Goal: Information Seeking & Learning: Learn about a topic

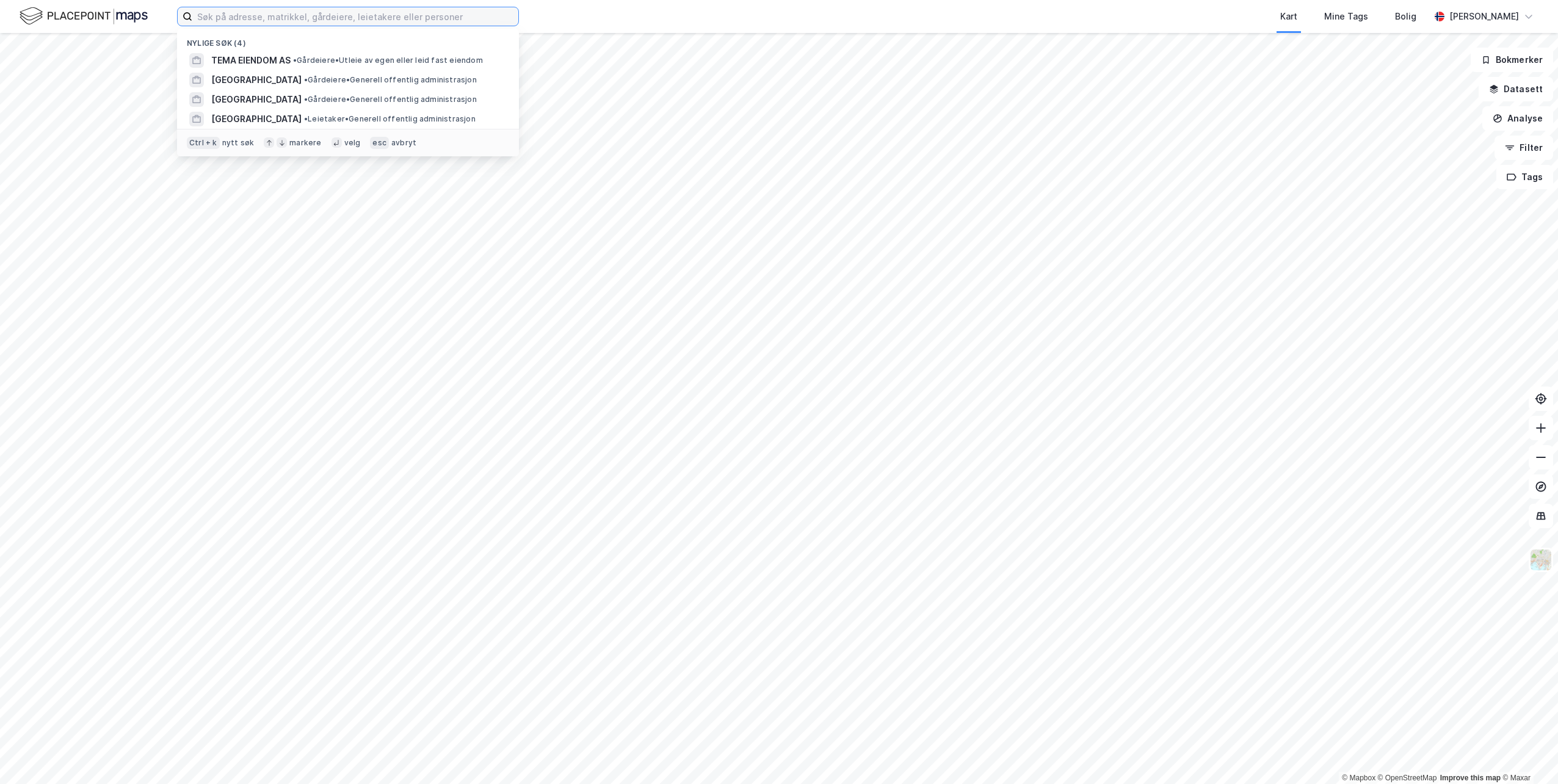
click at [284, 17] on input at bounding box center [355, 17] width 326 height 18
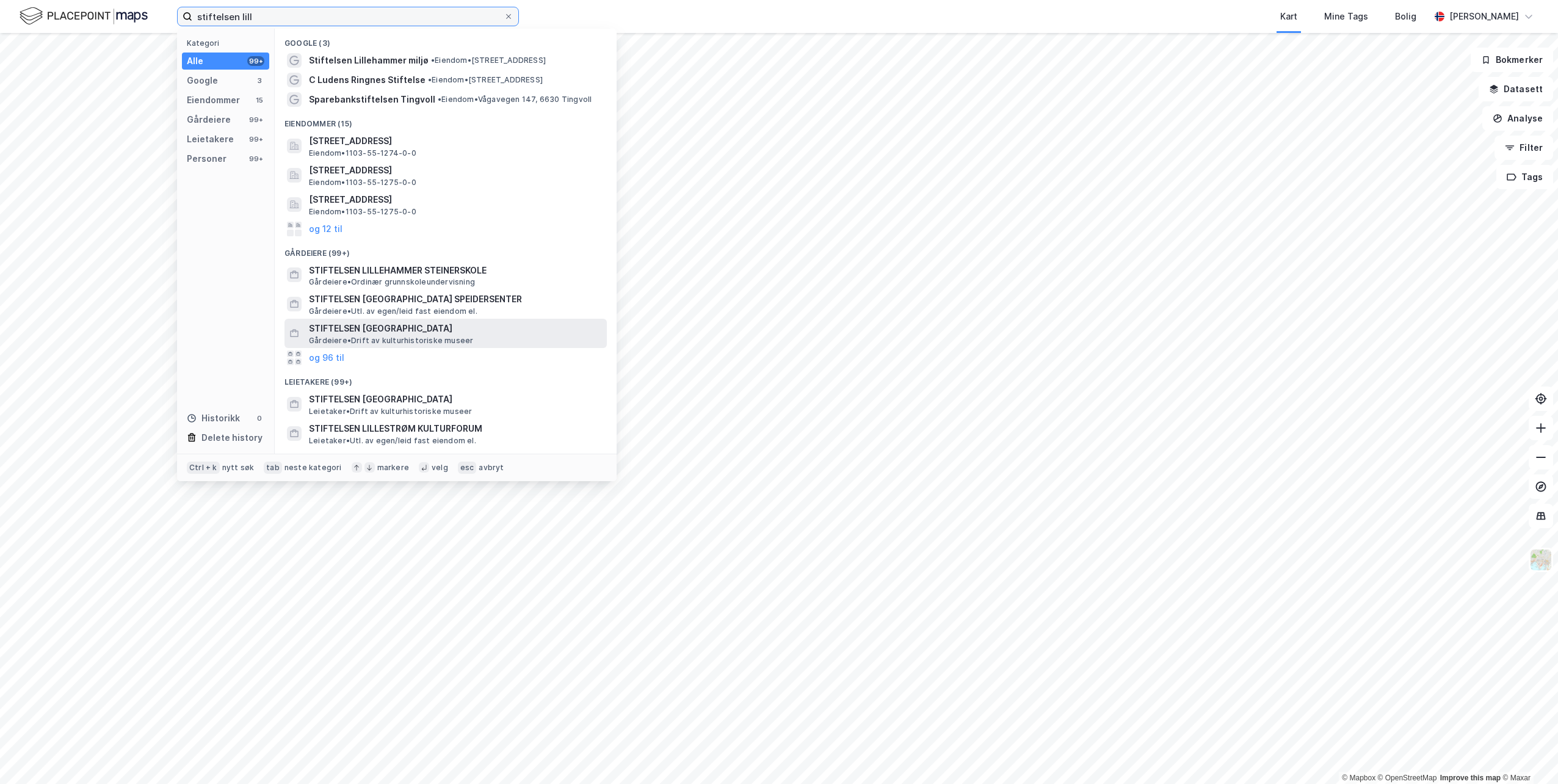
type input "stiftelsen lill"
click at [380, 330] on span "STIFTELSEN [GEOGRAPHIC_DATA]" at bounding box center [455, 329] width 293 height 15
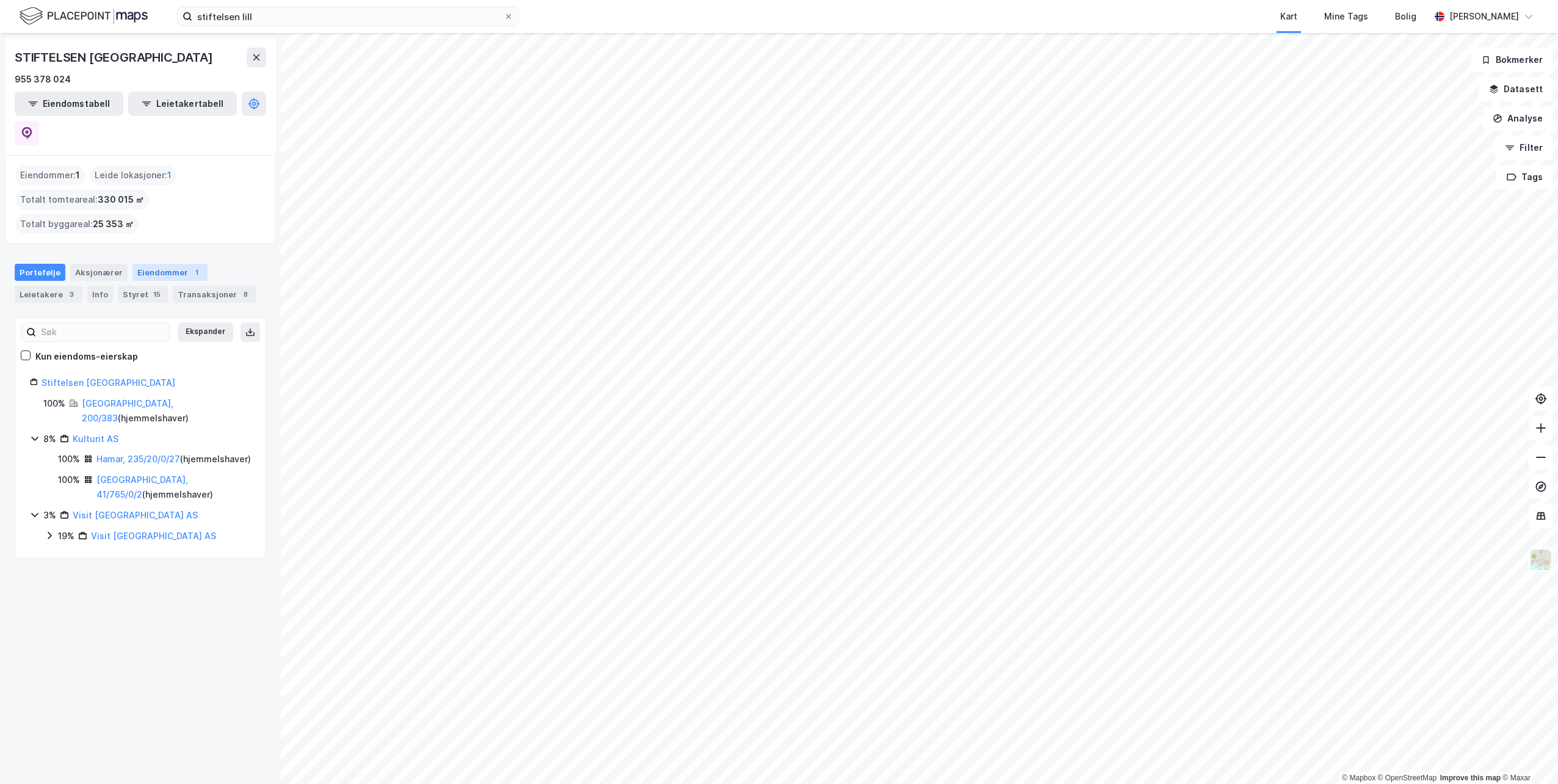
click at [162, 264] on div "Eiendommer 1" at bounding box center [170, 272] width 75 height 17
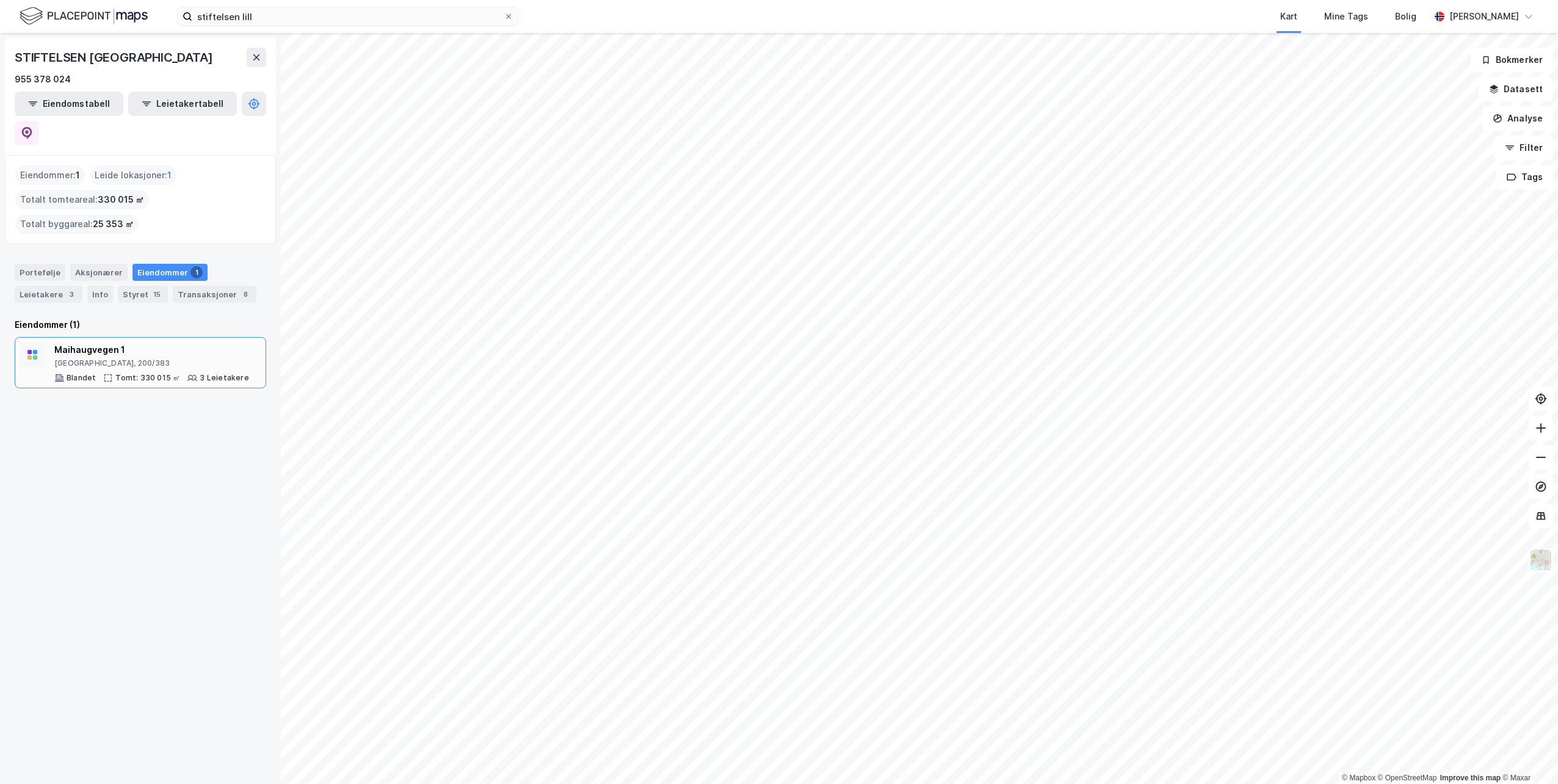
click at [170, 343] on div "Maihaugvegen 1" at bounding box center [152, 350] width 195 height 15
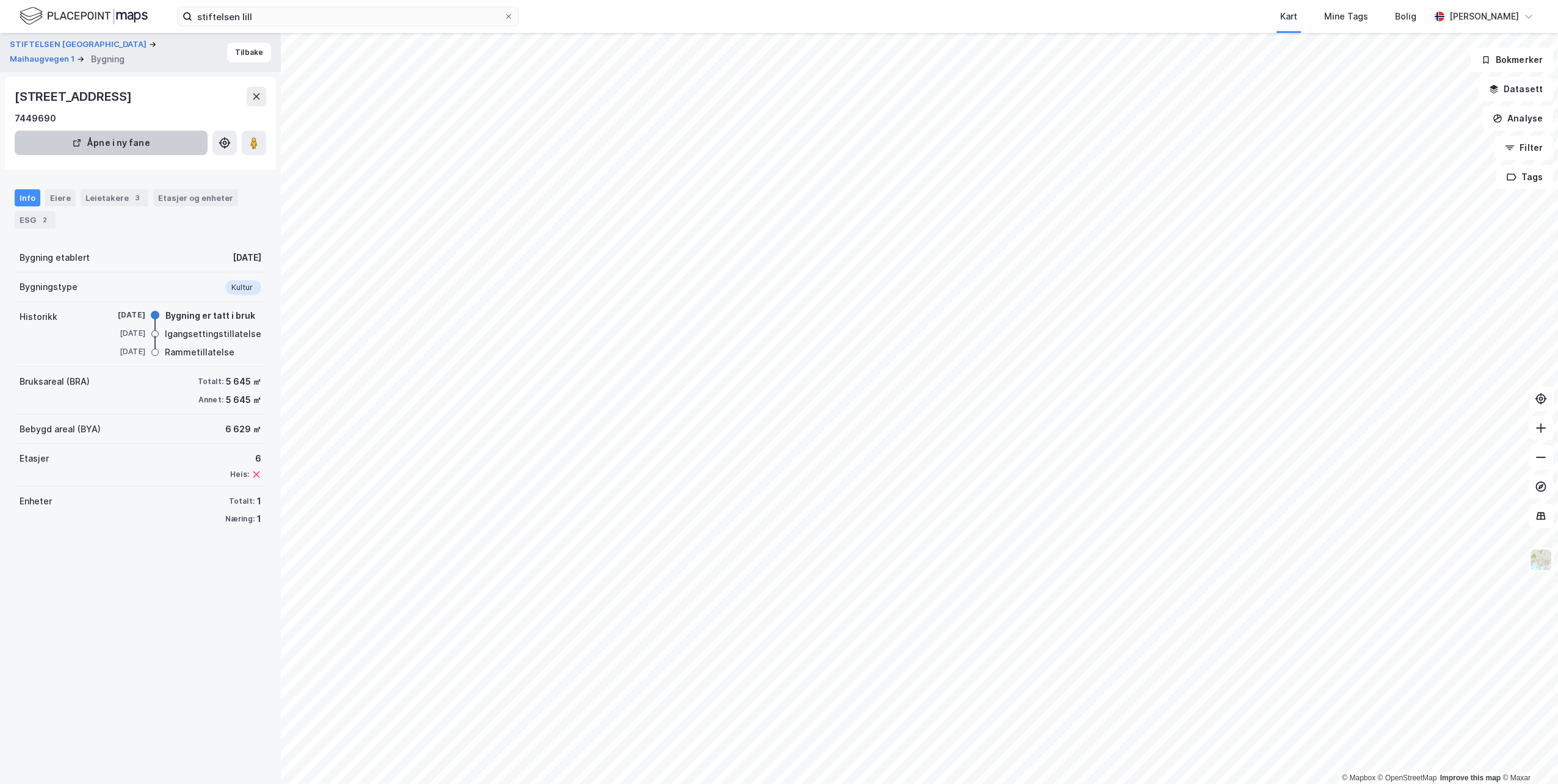
click at [109, 142] on button "Åpne i ny fane" at bounding box center [111, 143] width 193 height 25
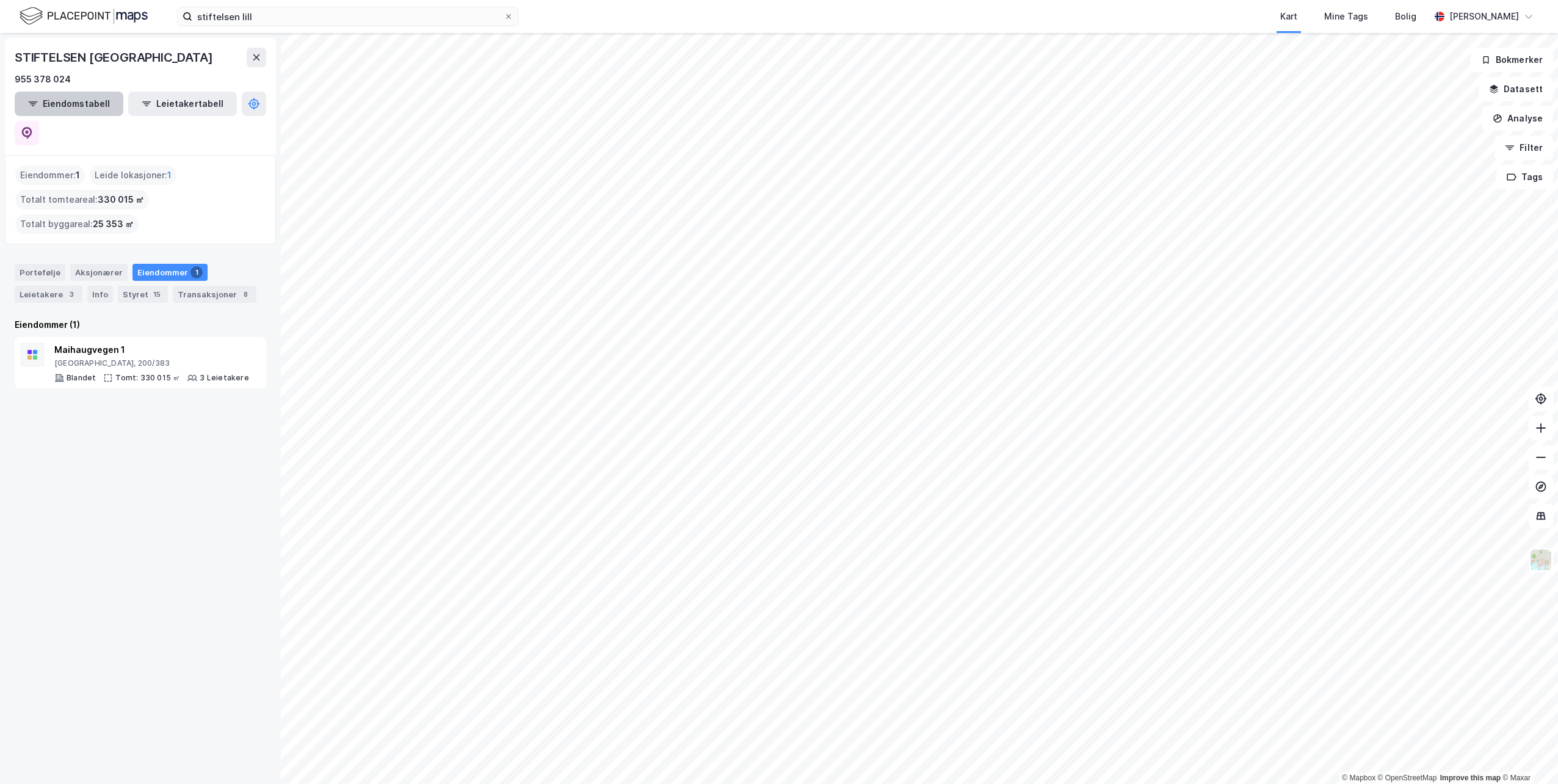
click at [83, 106] on button "Eiendomstabell" at bounding box center [69, 104] width 109 height 25
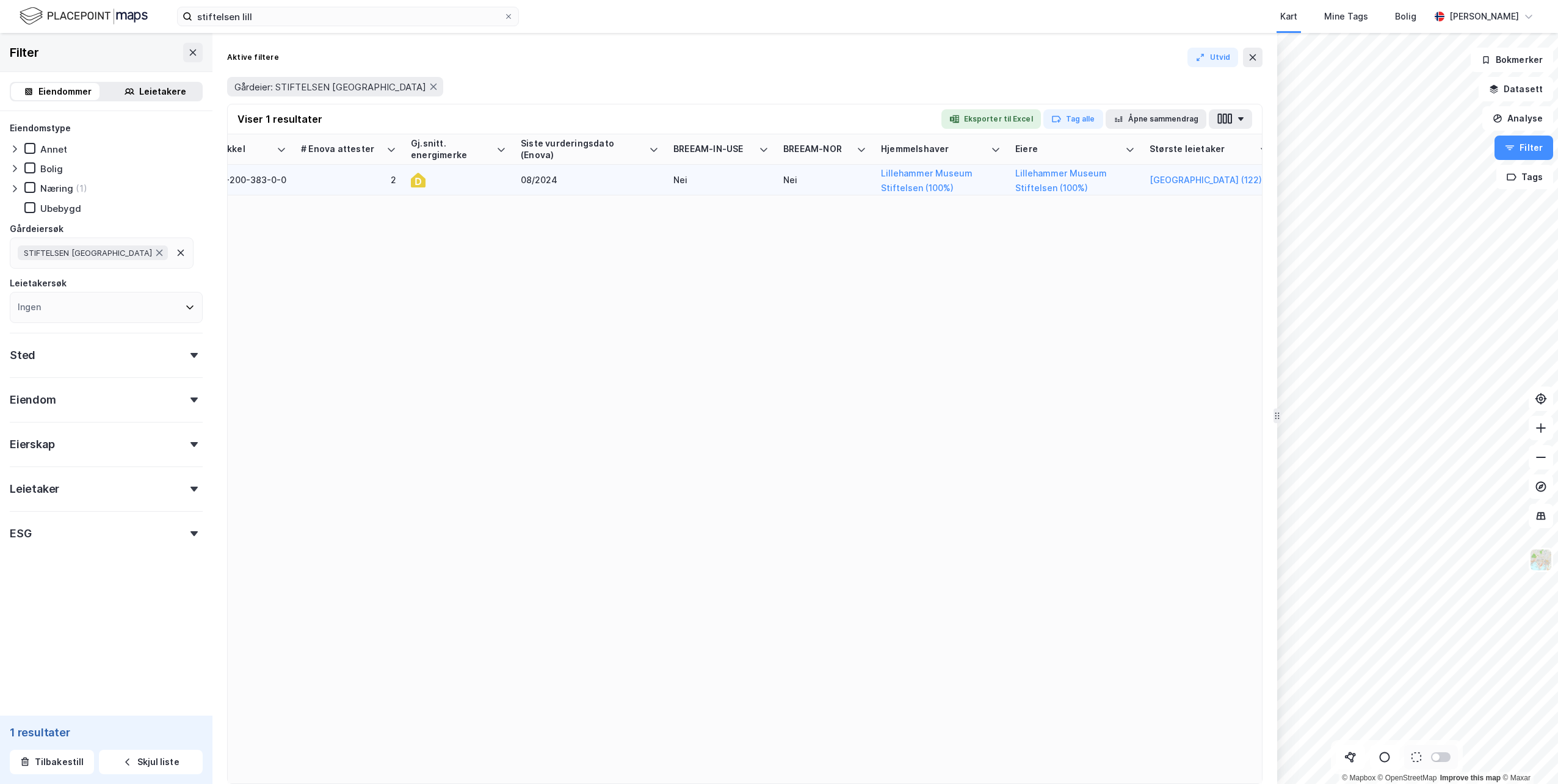
scroll to position [0, 1573]
click at [400, 181] on icon at bounding box center [404, 180] width 15 height 15
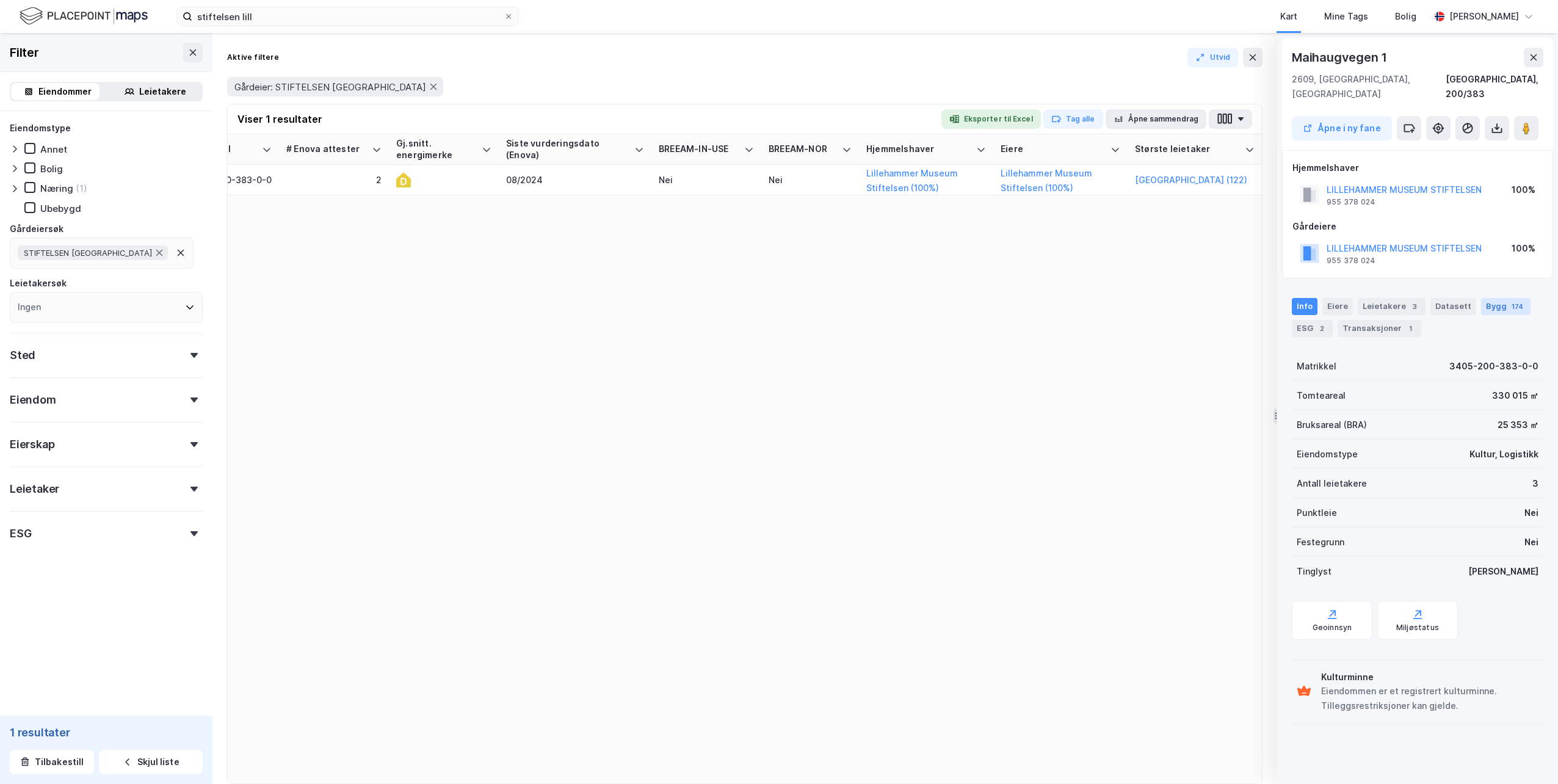
click at [1481, 298] on div "Bygg 174" at bounding box center [1506, 306] width 49 height 17
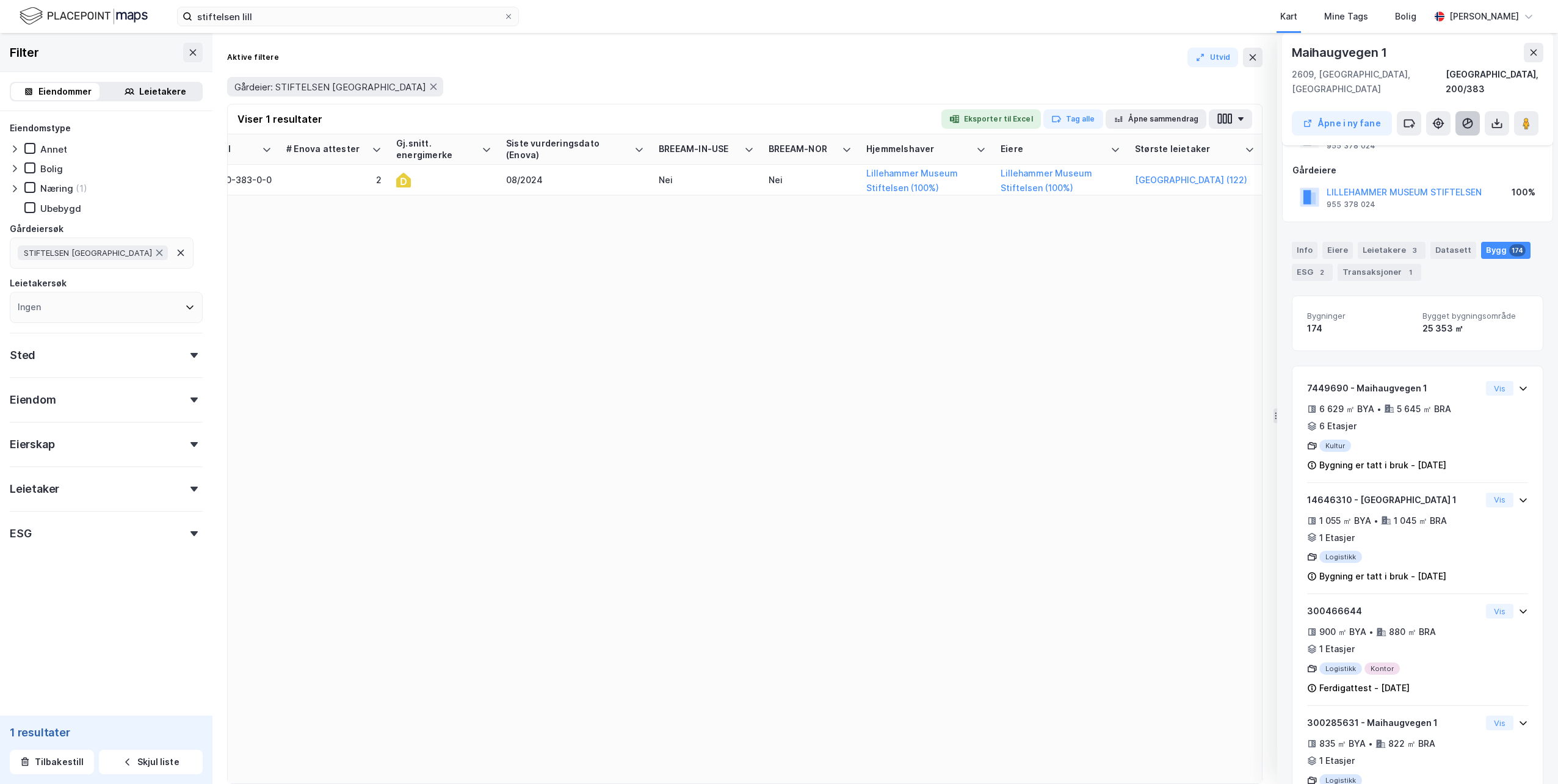
scroll to position [38, 0]
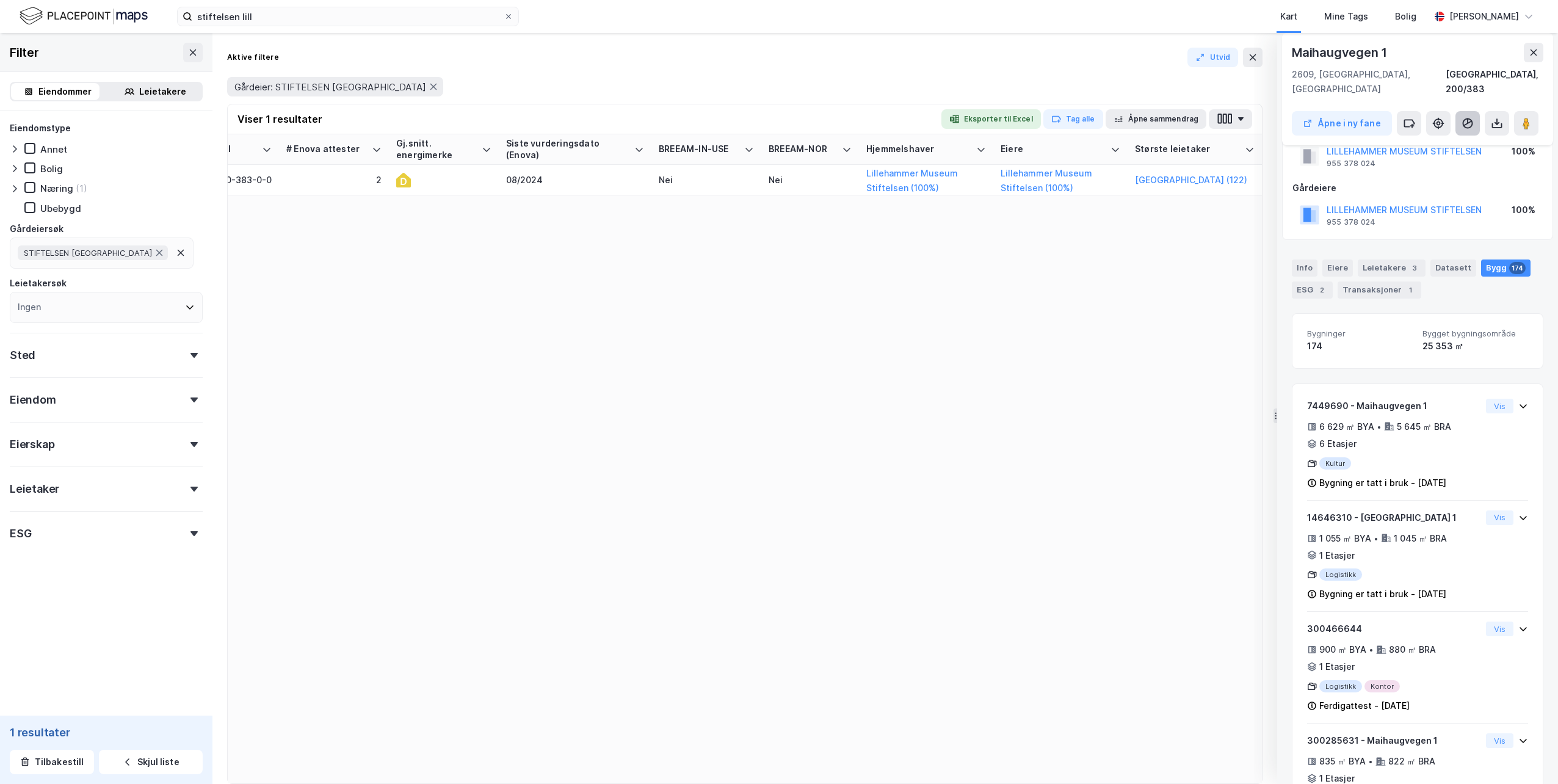
click at [1459, 111] on button at bounding box center [1468, 123] width 25 height 25
click at [1104, 306] on div "Adresse Tags Eiendom Tomtestr. BRA BRA % BYA BYA % Leietakere Ansatte Eiendomst…" at bounding box center [745, 459] width 1035 height 649
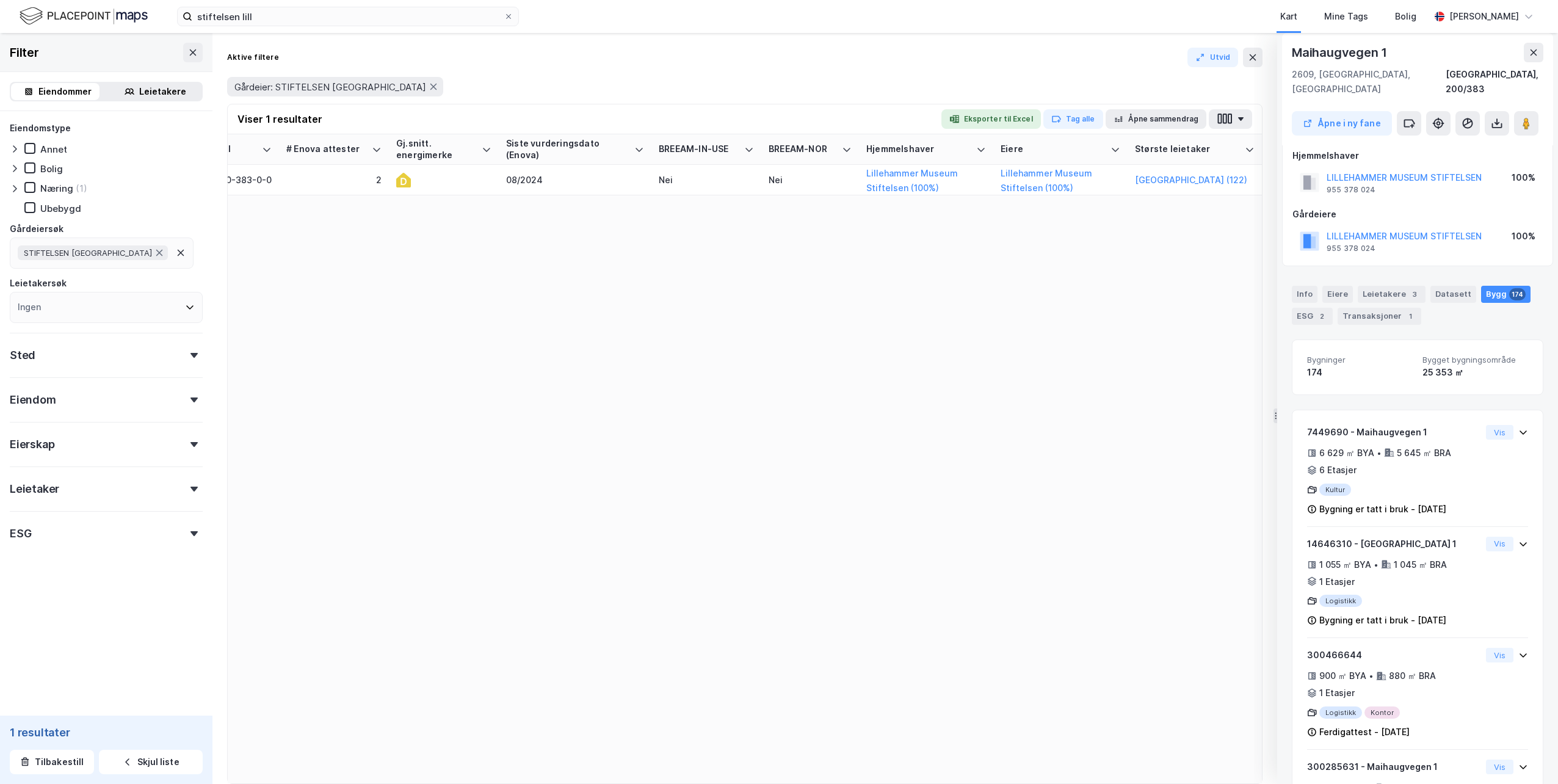
scroll to position [0, 0]
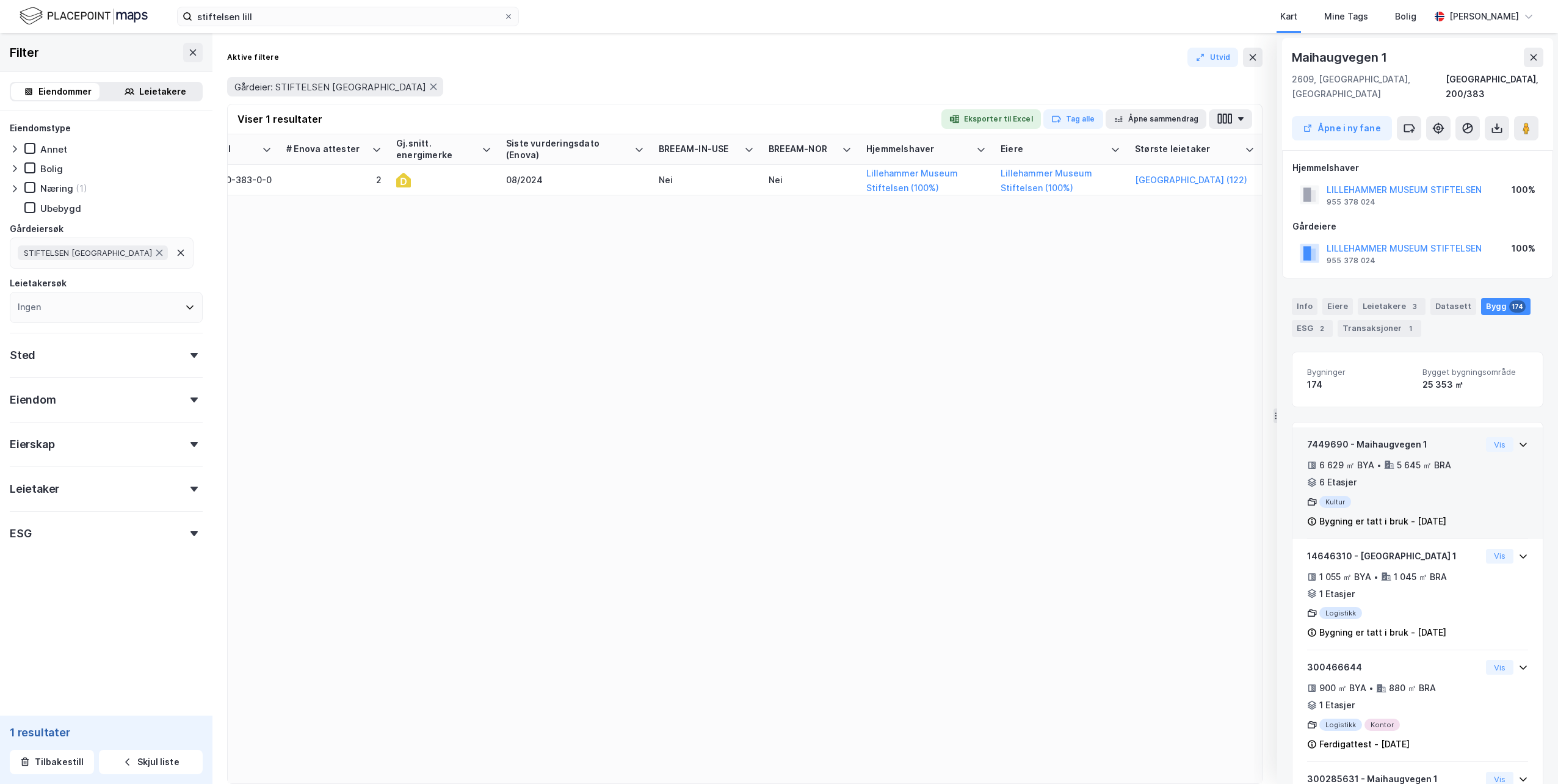
click at [1414, 469] on div "6 629 ㎡ BYA • 5 645 ㎡ BRA • 6 Etasjer" at bounding box center [1394, 473] width 174 height 31
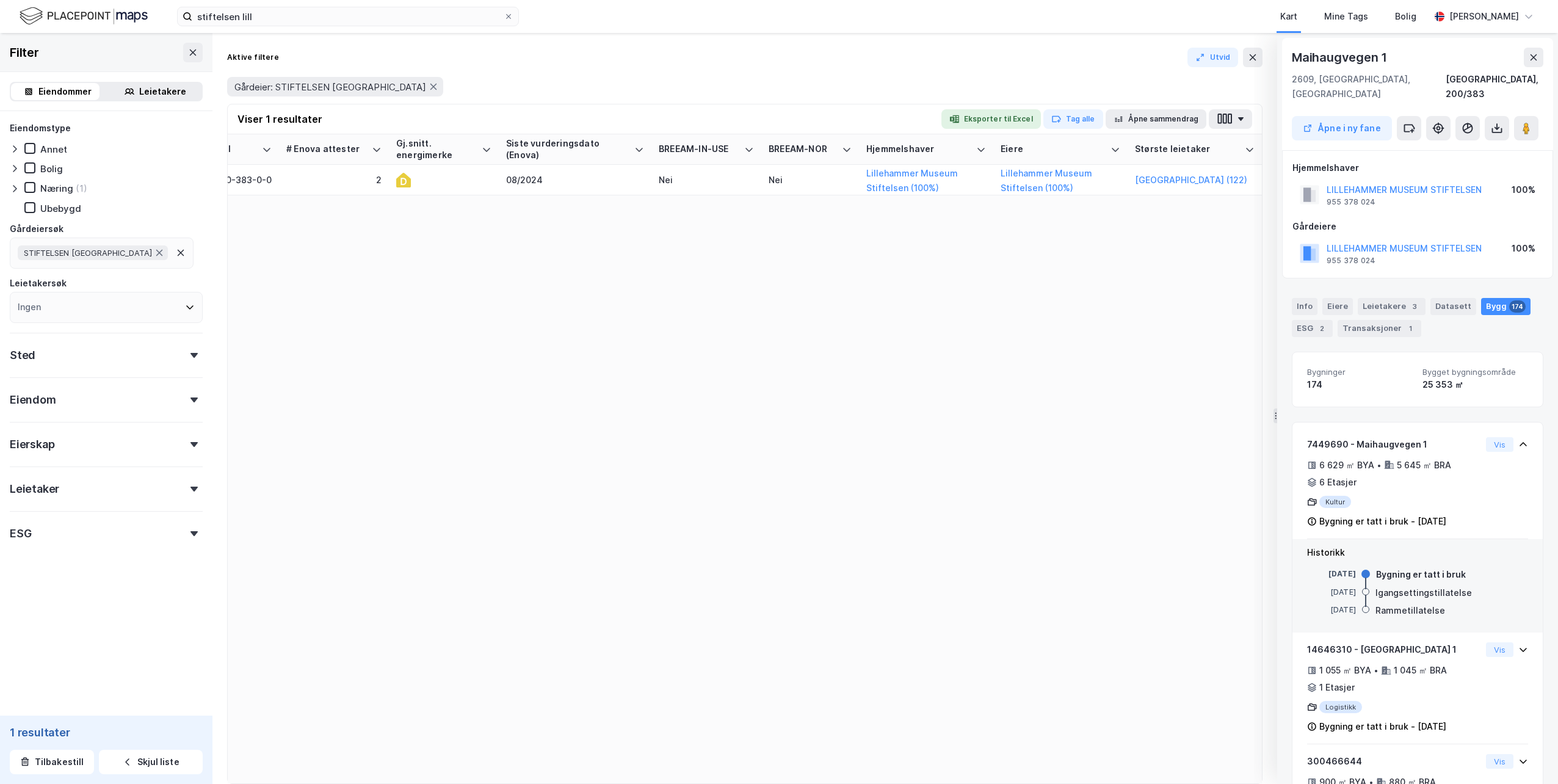
click at [974, 393] on div "Adresse Tags Eiendom Tomtestr. BRA BRA % BYA BYA % Leietakere Ansatte Eiendomst…" at bounding box center [745, 459] width 1035 height 649
drag, startPoint x: 967, startPoint y: 388, endPoint x: 941, endPoint y: 382, distance: 26.7
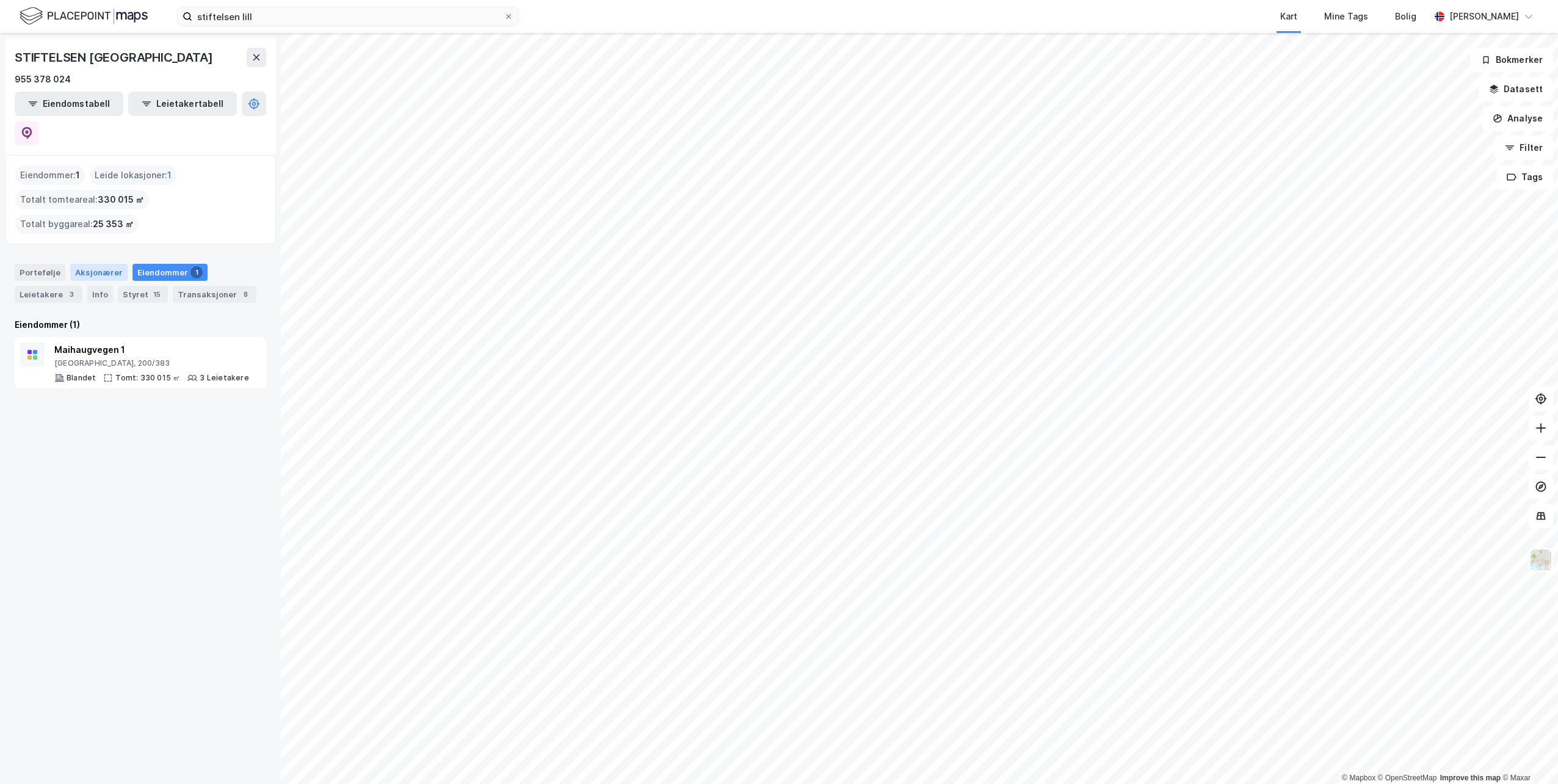
click at [104, 264] on div "Aksjonærer" at bounding box center [99, 272] width 57 height 17
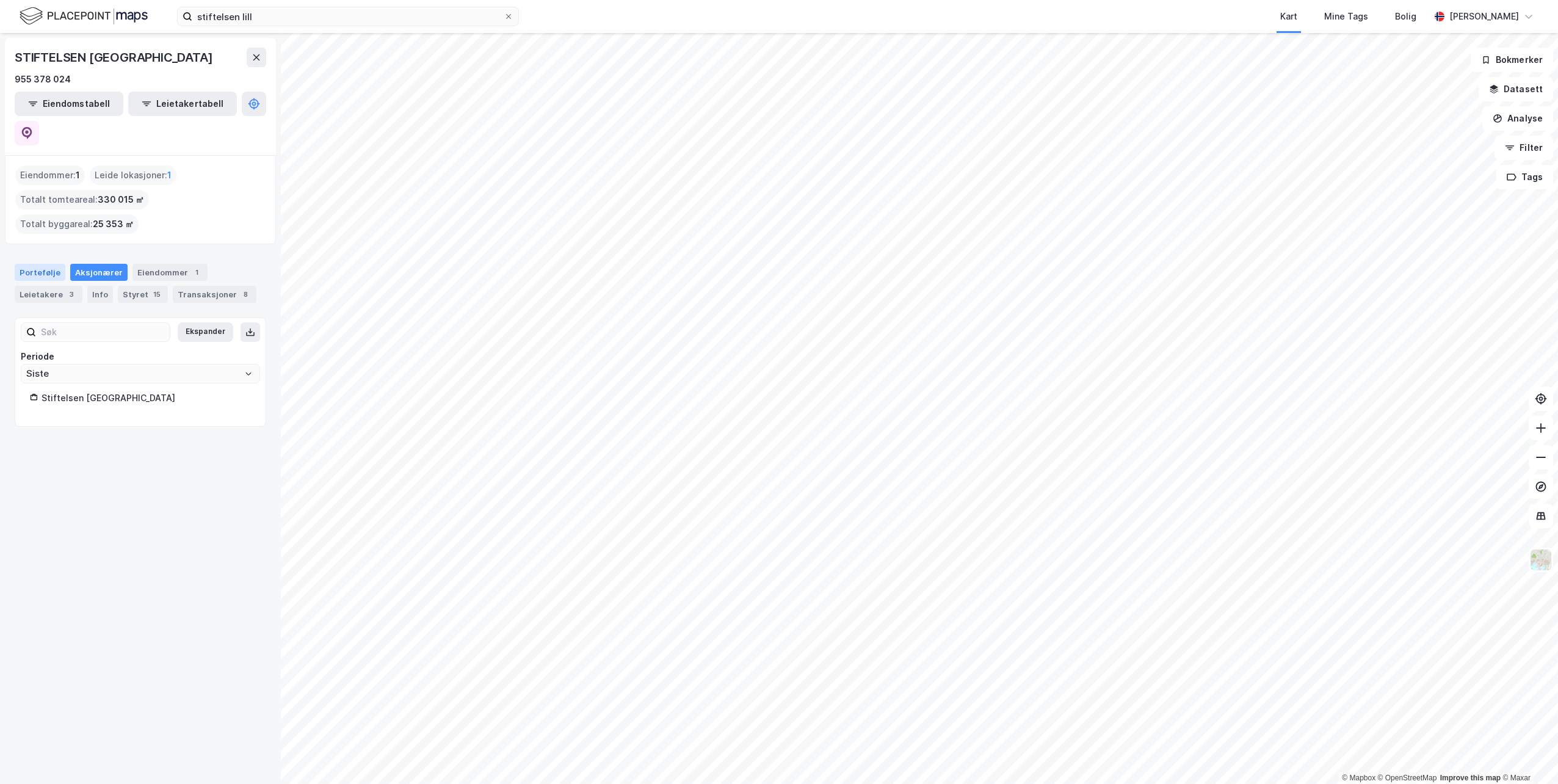
click at [41, 264] on div "Portefølje" at bounding box center [40, 272] width 51 height 17
